Goal: Find specific fact: Find specific fact

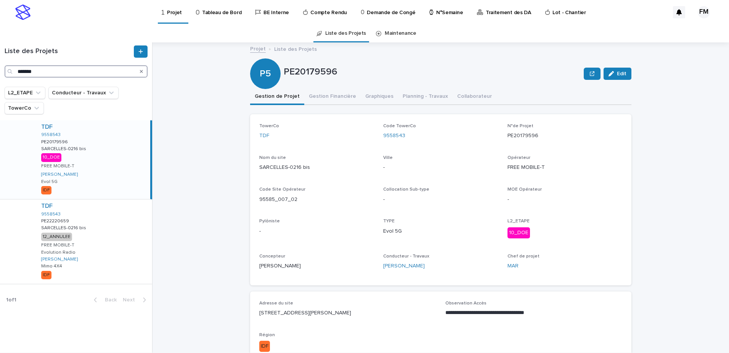
click at [34, 73] on input "*******" at bounding box center [76, 71] width 143 height 12
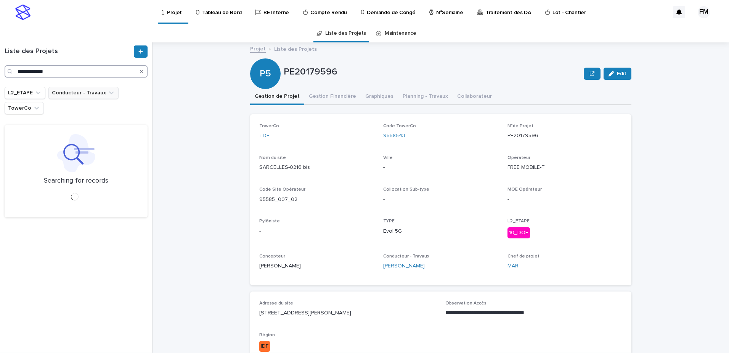
type input "**********"
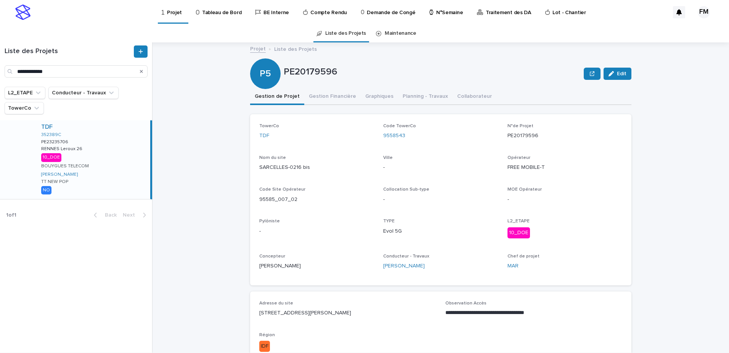
click at [92, 163] on div "TDF 352389C PE23235706 PE23235706 RENNES Leroux 26 RENNES Leroux 26 10_DOE BOUY…" at bounding box center [92, 159] width 115 height 79
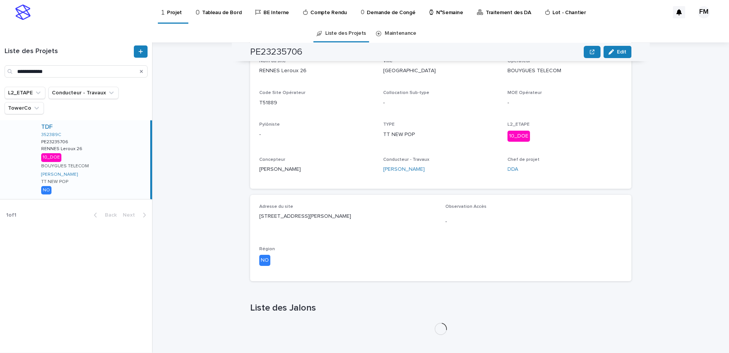
click at [312, 212] on div "26 Boulevard Oscar Leroux 35000 Rennes" at bounding box center [347, 216] width 177 height 10
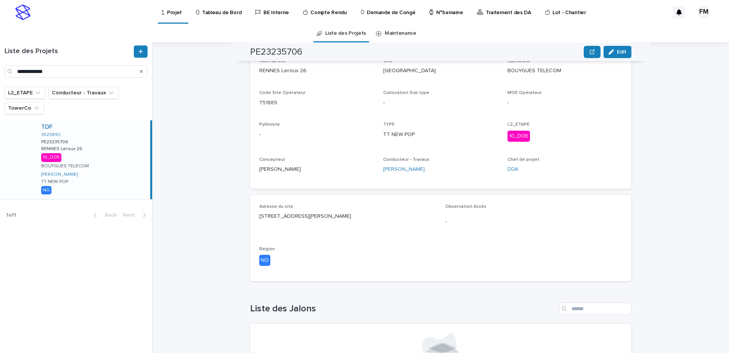
click at [312, 246] on p "Région" at bounding box center [347, 248] width 177 height 5
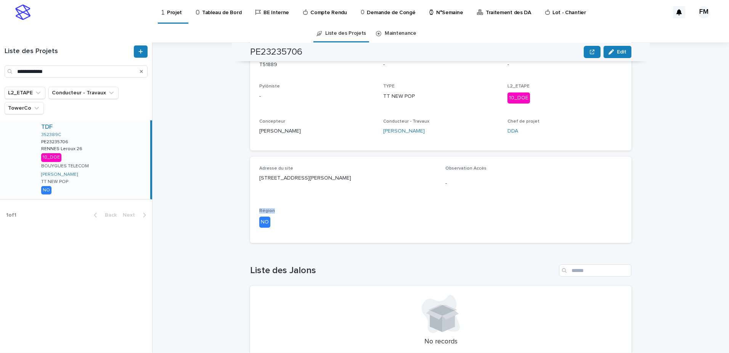
click at [312, 212] on p "Région" at bounding box center [347, 210] width 177 height 5
drag, startPoint x: 312, startPoint y: 212, endPoint x: 291, endPoint y: 173, distance: 43.9
click at [291, 173] on div "26 Boulevard Oscar Leroux 35000 Rennes" at bounding box center [347, 177] width 177 height 10
click at [291, 173] on div "Loading... Saving… TowerCo TDF Code TowerCo 352389C N°de Projet PE23235706 Nom …" at bounding box center [440, 113] width 381 height 269
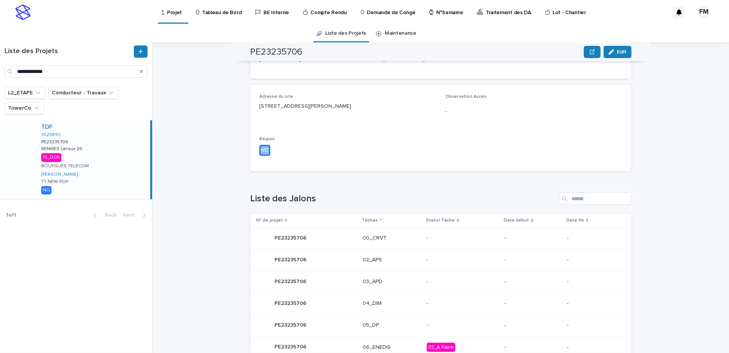
click at [291, 173] on div "Loading... Saving… TowerCo TDF Code TowerCo 352389C N°de Projet PE23235706 Nom …" at bounding box center [440, 42] width 381 height 269
drag, startPoint x: 291, startPoint y: 173, endPoint x: 285, endPoint y: 102, distance: 71.3
click at [285, 102] on div "26 Boulevard Oscar Leroux 35000 Rennes" at bounding box center [347, 106] width 177 height 10
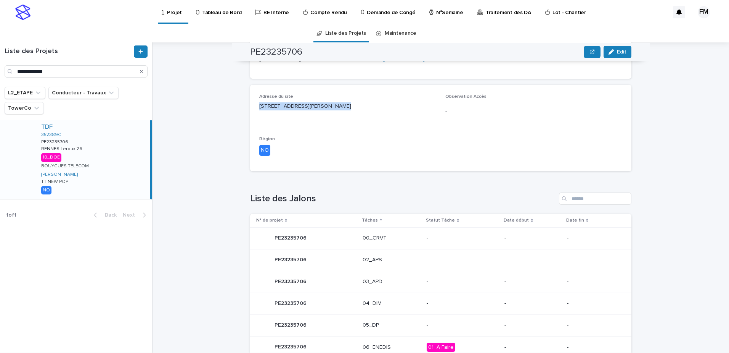
copy p "26 Boulevard Oscar Leroux 35000 Rennes"
click at [210, 175] on div "Projet Liste des Projets PE23235706 Edit PP PE23235706 Edit Sorry, there was an…" at bounding box center [446, 197] width 568 height 310
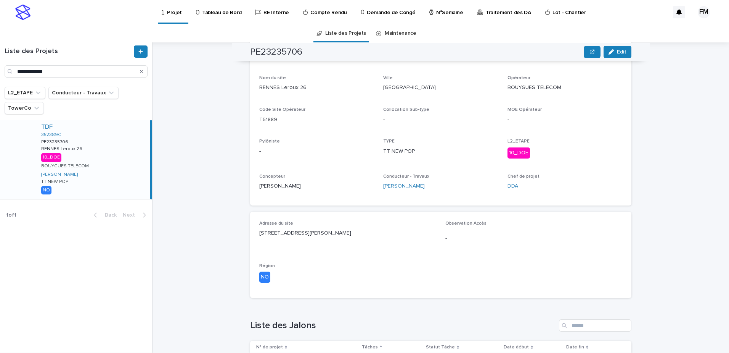
scroll to position [0, 0]
